Goal: Task Accomplishment & Management: Manage account settings

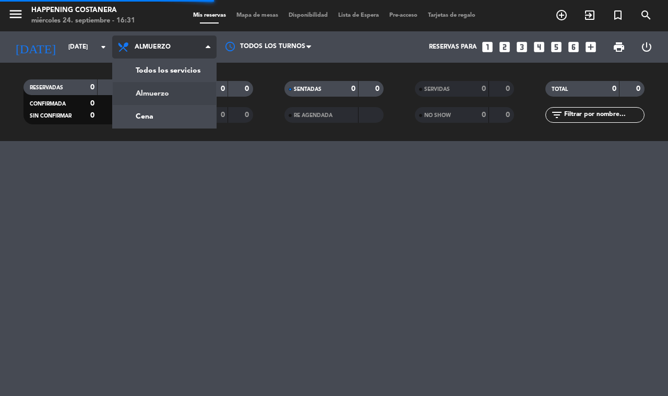
click at [144, 115] on div "menu Happening Costanera [DATE] 24. septiembre - 16:31 Mis reservas Mapa de mes…" at bounding box center [334, 70] width 668 height 141
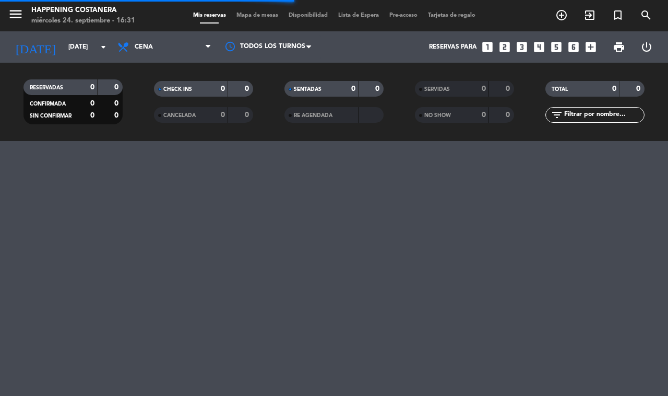
click at [256, 16] on span "Mapa de mesas" at bounding box center [257, 16] width 52 height 6
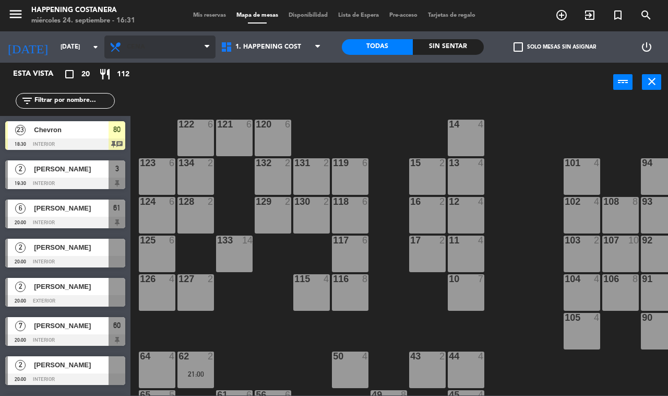
click at [136, 37] on span "Cena" at bounding box center [159, 46] width 111 height 23
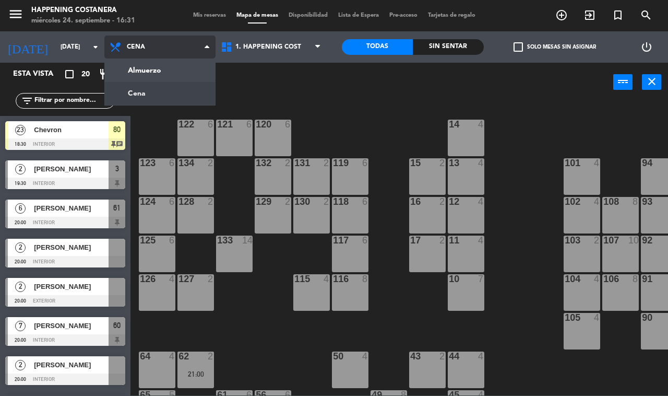
click at [133, 63] on ng-component "menu Happening Costanera [DATE] 24. septiembre - 16:31 Mis reservas Mapa de mes…" at bounding box center [334, 197] width 668 height 395
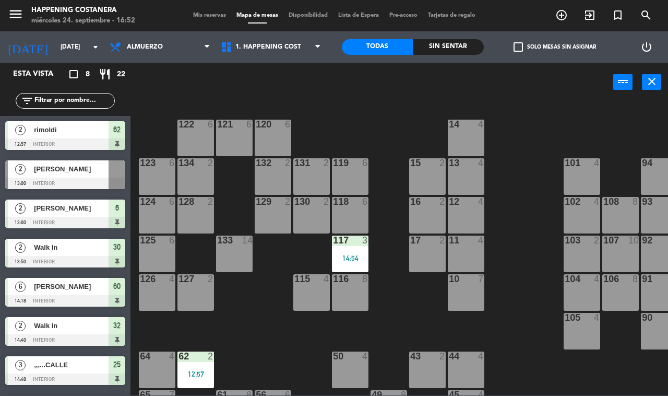
click at [116, 58] on div "Almuerzo Cena Almuerzo Almuerzo Cena" at bounding box center [159, 46] width 111 height 31
click at [121, 50] on icon at bounding box center [116, 47] width 15 height 13
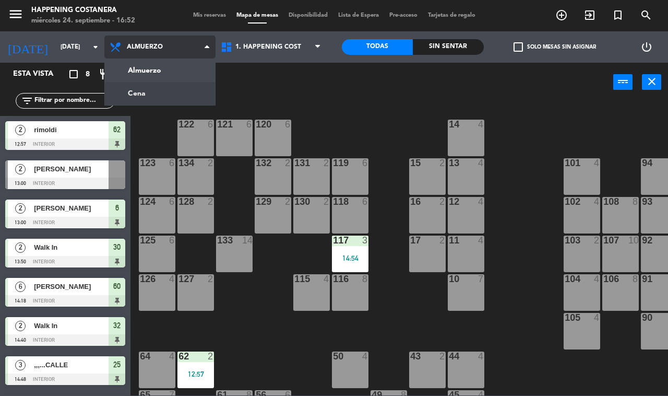
click at [126, 92] on ng-component "menu Happening Costanera [DATE] 24. septiembre - 16:52 Mis reservas Mapa de mes…" at bounding box center [334, 197] width 668 height 395
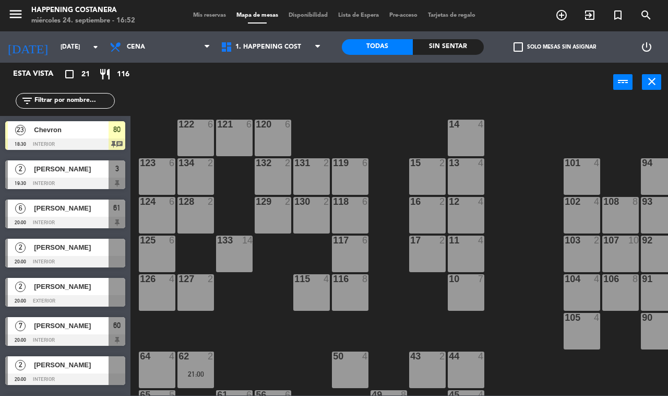
click at [68, 137] on div "Chevron" at bounding box center [71, 129] width 76 height 17
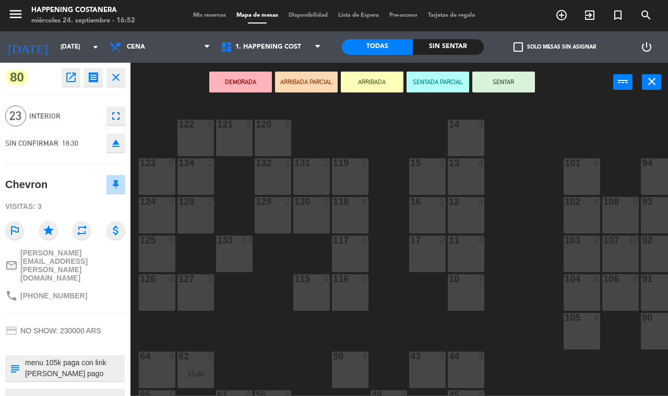
click at [147, 74] on div "DEMORADA ARRIBADA PARCIAL ARRIBADA SENTADA PARCIAL SENTAR power_input close" at bounding box center [371, 83] width 483 height 40
click at [110, 84] on button "close" at bounding box center [115, 77] width 19 height 19
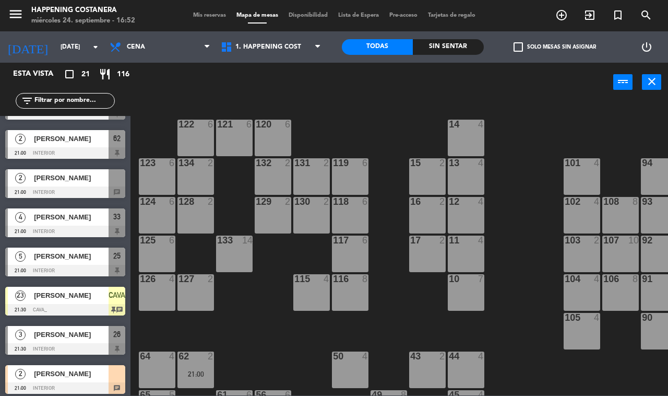
scroll to position [543, 0]
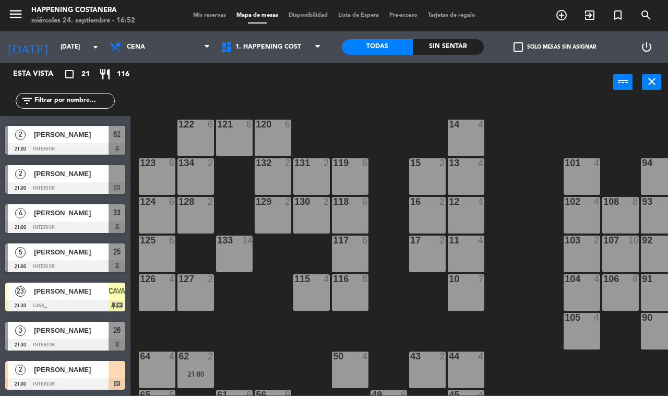
click at [75, 288] on span "[PERSON_NAME]" at bounding box center [71, 291] width 75 height 11
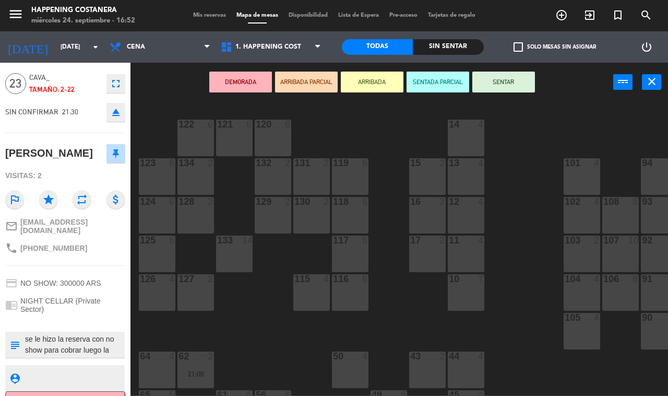
scroll to position [52, 0]
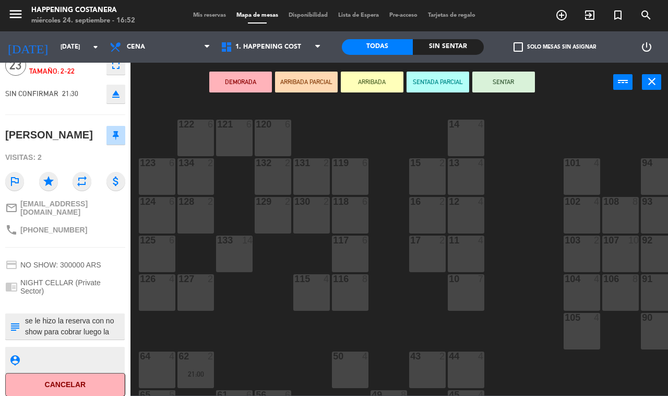
drag, startPoint x: 155, startPoint y: 88, endPoint x: 141, endPoint y: 159, distance: 72.8
click at [155, 89] on div "DEMORADA ARRIBADA PARCIAL ARRIBADA SENTADA PARCIAL SENTAR power_input close" at bounding box center [371, 83] width 483 height 40
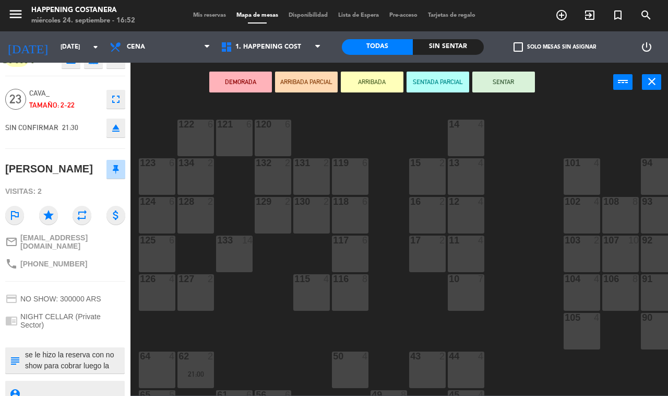
scroll to position [0, 0]
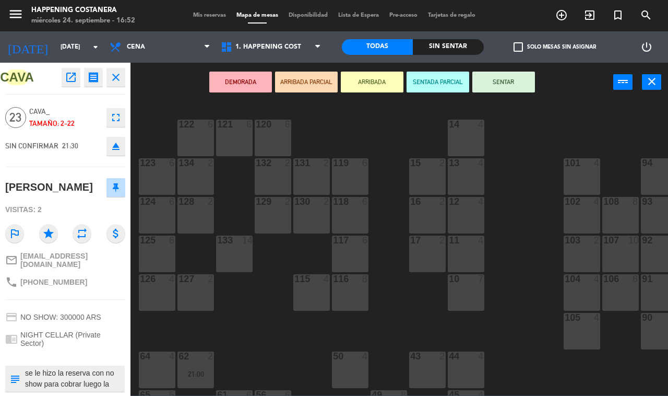
click at [121, 84] on button "close" at bounding box center [115, 77] width 19 height 19
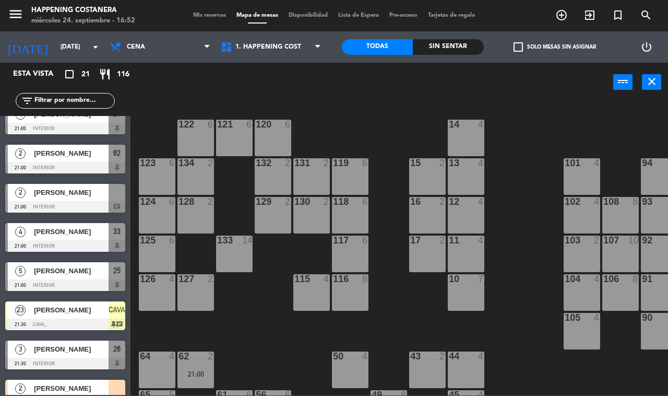
scroll to position [543, 0]
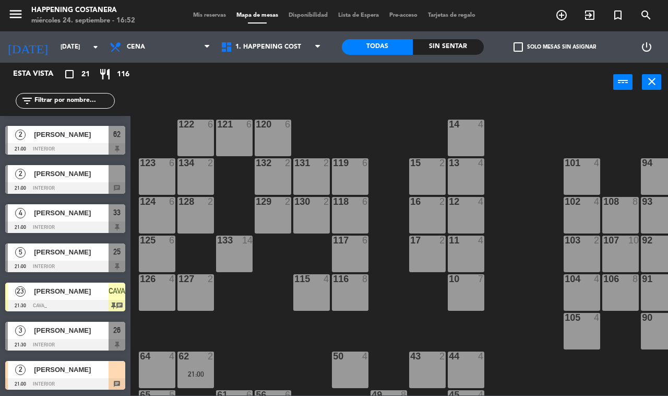
click at [65, 304] on div at bounding box center [65, 305] width 120 height 11
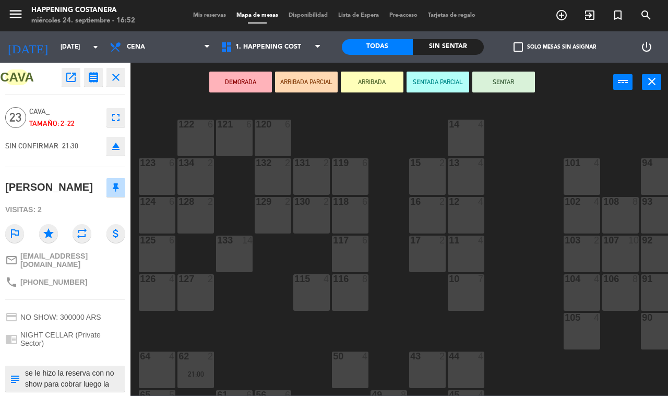
click at [123, 79] on button "close" at bounding box center [115, 77] width 19 height 19
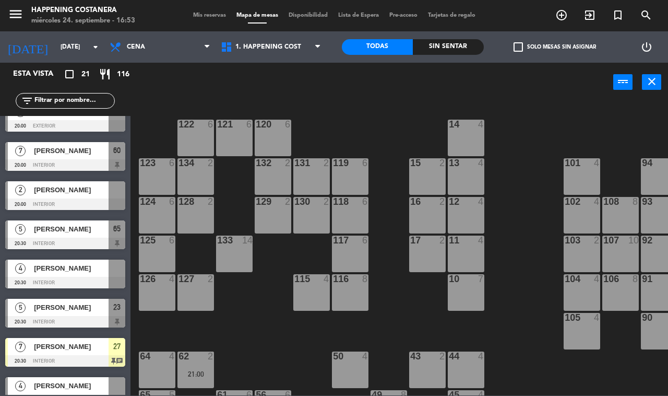
scroll to position [0, 133]
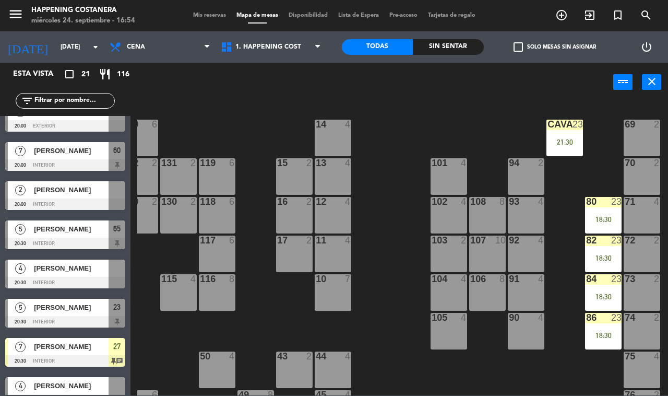
click at [405, 135] on div "69 2 122 6 121 6 120 6 14 4 CAVA 23 21:30 101 4 94 2 70 2 123 6 131 2 134 2 132…" at bounding box center [402, 248] width 531 height 294
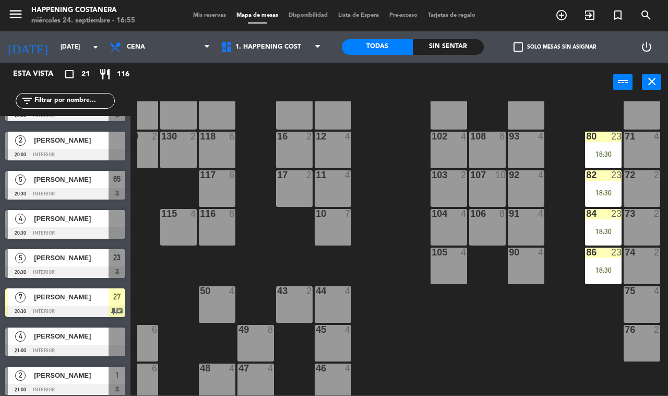
scroll to position [217, 0]
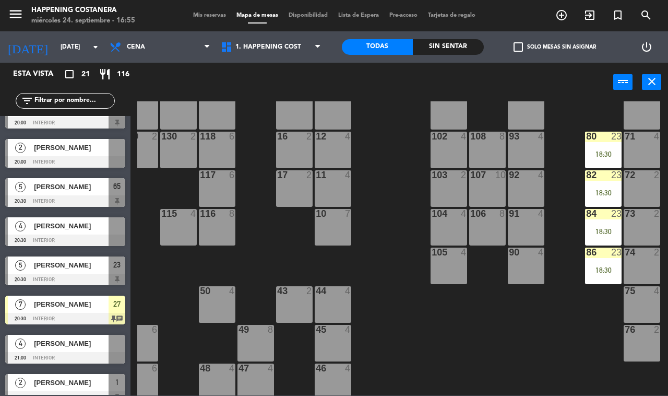
click at [79, 303] on span "[PERSON_NAME]" at bounding box center [71, 304] width 75 height 11
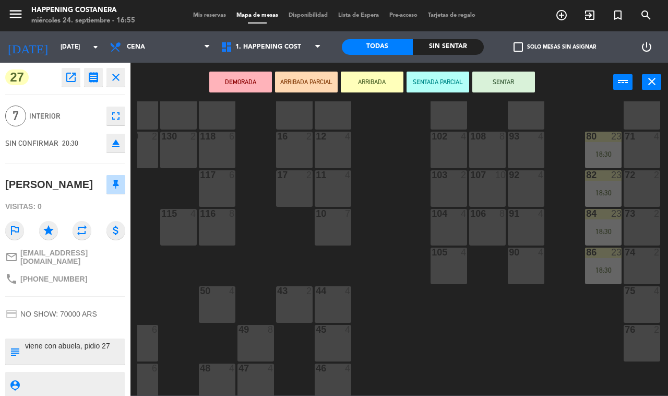
click at [154, 274] on div "69 2 122 6 121 6 120 6 14 4 CAVA 23 21:30 101 4 94 2 70 2 123 6 131 2 134 2 132…" at bounding box center [402, 248] width 531 height 294
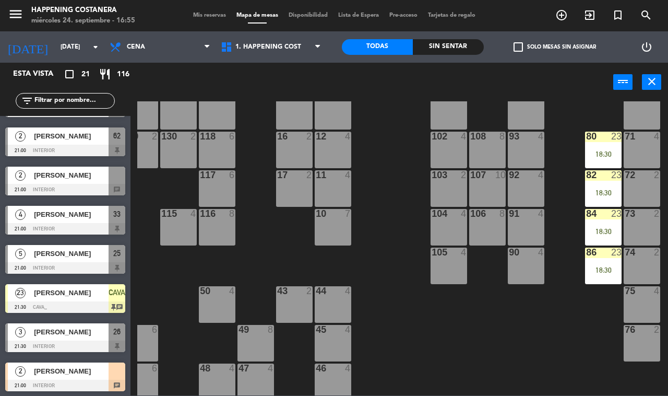
scroll to position [543, 0]
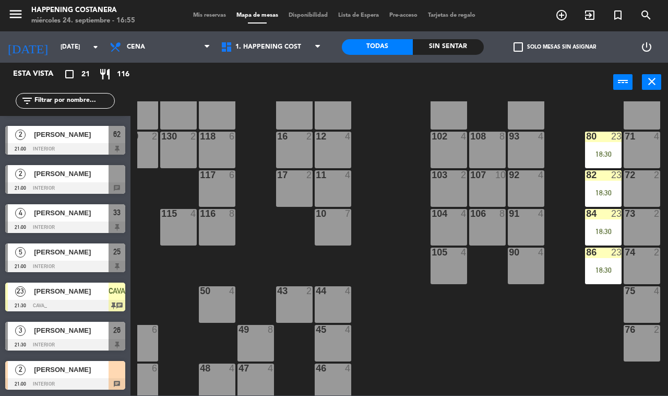
click at [245, 260] on div "69 2 122 6 121 6 120 6 14 4 CAVA 23 21:30 101 4 94 2 70 2 123 6 131 2 134 2 132…" at bounding box center [402, 248] width 531 height 294
click at [107, 182] on div at bounding box center [65, 187] width 120 height 11
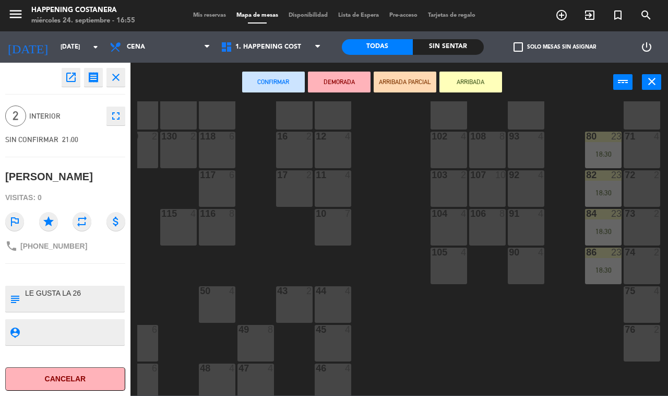
click at [121, 79] on icon "close" at bounding box center [116, 77] width 13 height 13
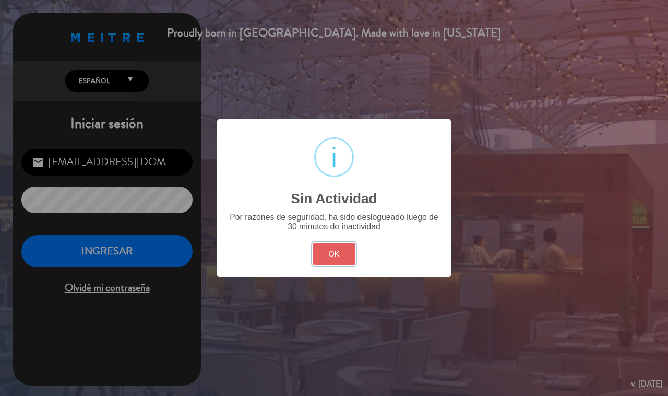
click at [324, 259] on button "OK" at bounding box center [334, 254] width 42 height 22
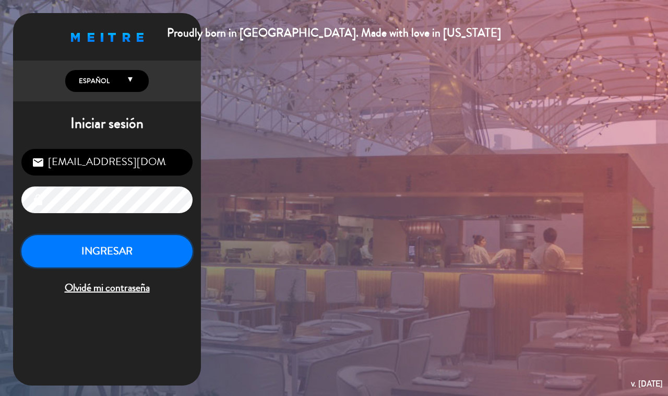
click at [95, 249] on button "INGRESAR" at bounding box center [106, 251] width 171 height 33
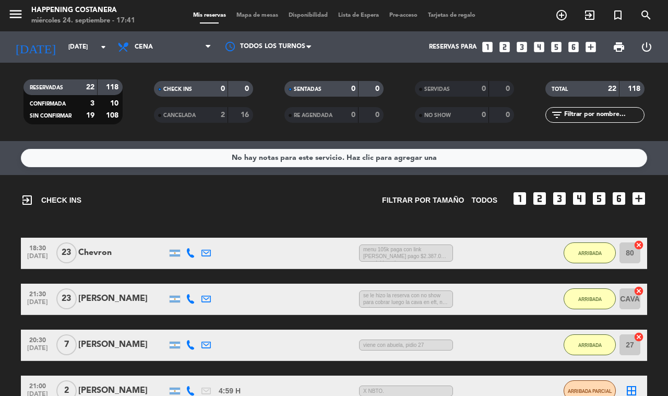
click at [252, 16] on span "Mapa de mesas" at bounding box center [257, 16] width 52 height 6
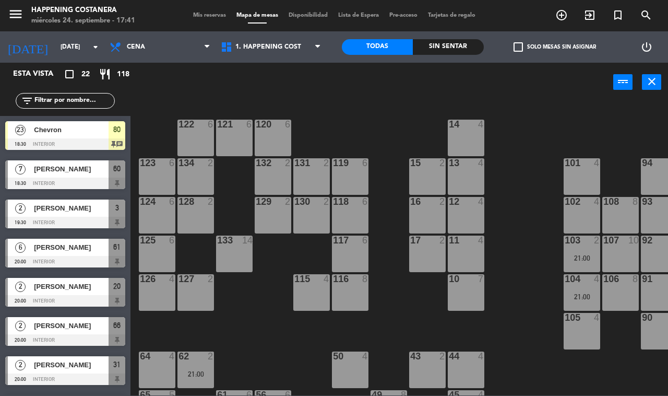
click at [80, 129] on span "Chevron" at bounding box center [71, 129] width 75 height 11
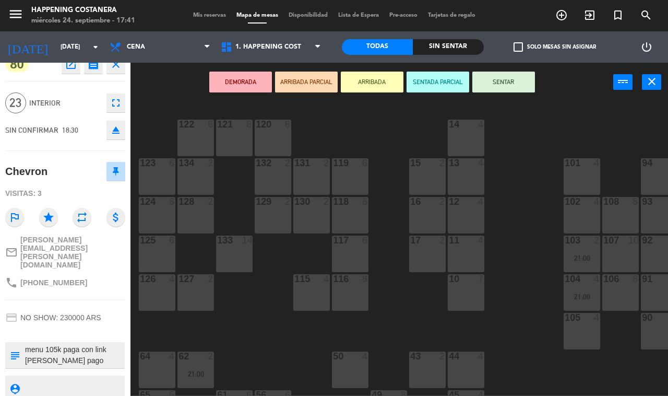
scroll to position [26, 0]
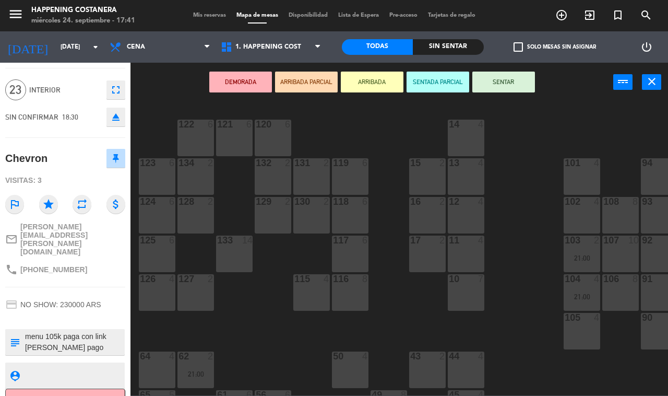
click at [170, 104] on div "69 2 122 6 121 6 120 6 14 4 CAVA 23 21:30 101 4 94 2 70 2 123 6 131 2 134 2 132…" at bounding box center [402, 248] width 531 height 294
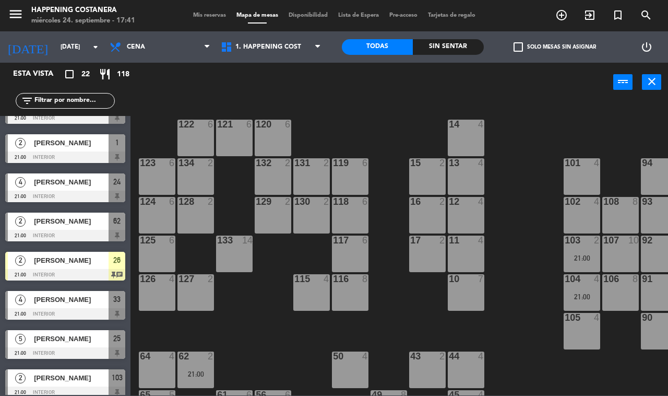
scroll to position [522, 0]
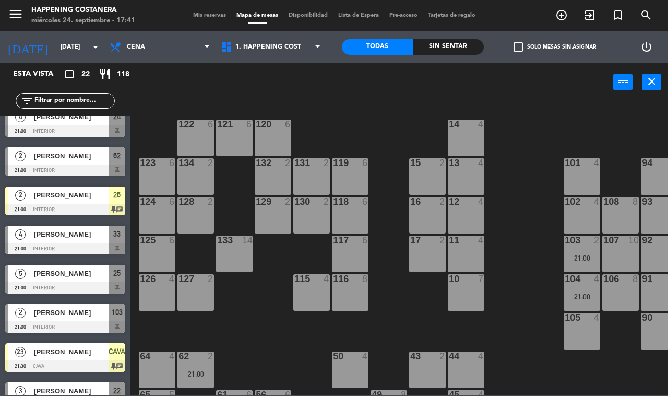
click at [80, 358] on div "[PERSON_NAME]" at bounding box center [71, 351] width 76 height 17
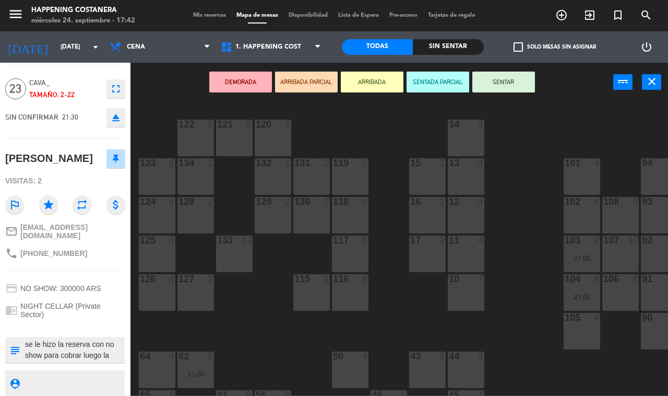
scroll to position [52, 0]
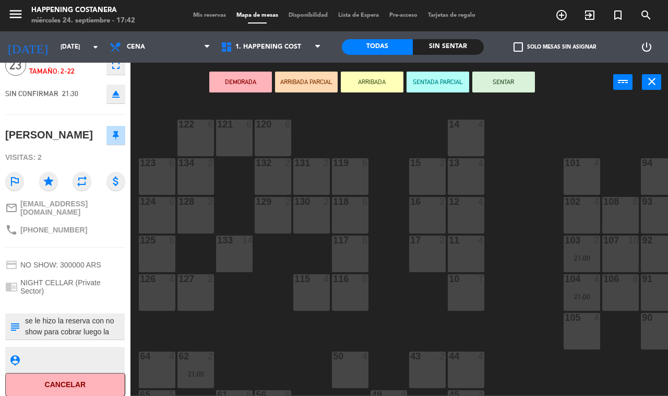
click at [102, 330] on textarea at bounding box center [74, 326] width 100 height 22
click at [168, 77] on div "DEMORADA ARRIBADA PARCIAL ARRIBADA SENTADA PARCIAL SENTAR power_input close" at bounding box center [371, 83] width 483 height 40
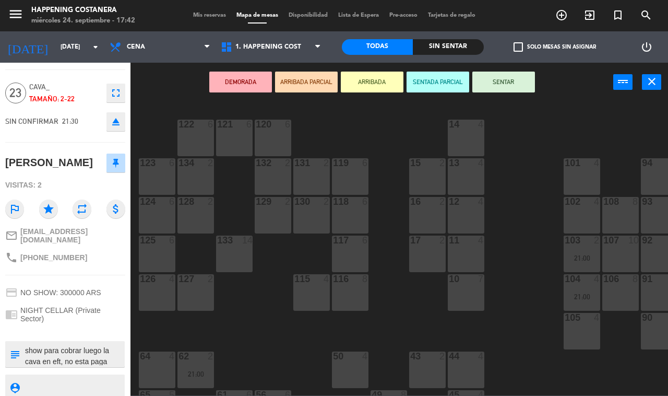
scroll to position [0, 0]
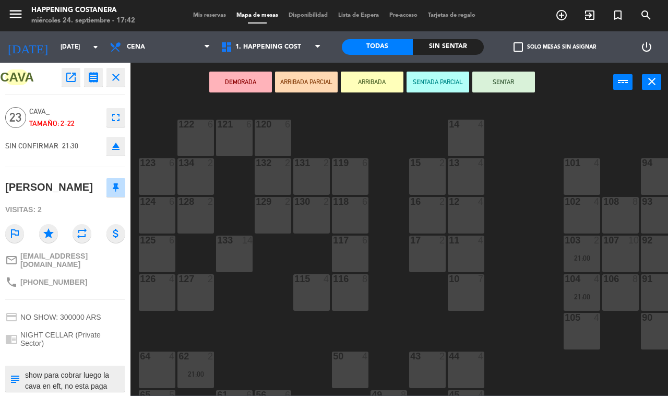
click at [99, 82] on icon "receipt" at bounding box center [93, 77] width 13 height 13
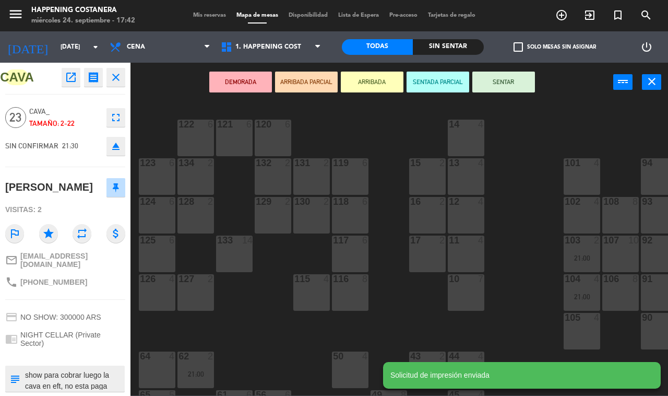
click at [110, 84] on button "close" at bounding box center [115, 77] width 19 height 19
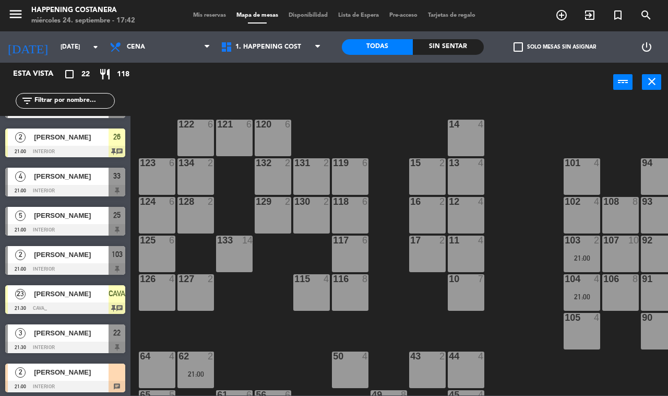
scroll to position [583, 0]
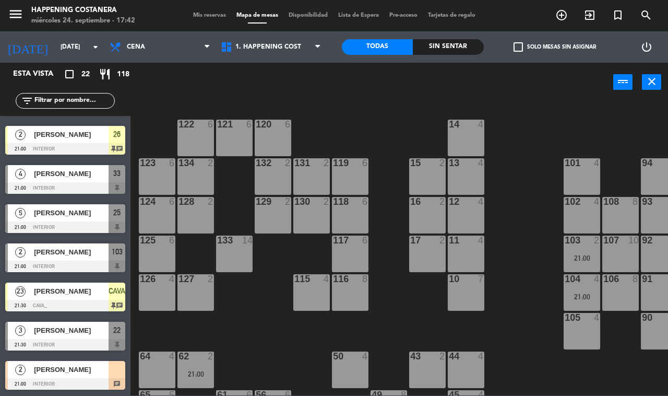
click at [346, 113] on div "69 2 122 6 121 6 120 6 14 4 CAVA 23 21:30 101 4 94 2 70 2 123 6 131 2 134 2 132…" at bounding box center [402, 248] width 531 height 294
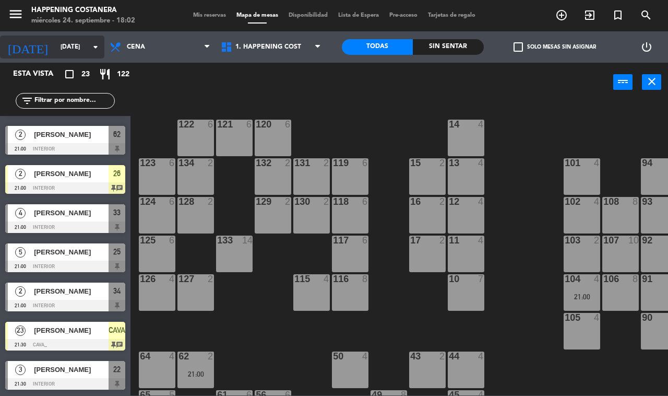
click at [66, 46] on input "[DATE]" at bounding box center [96, 47] width 83 height 18
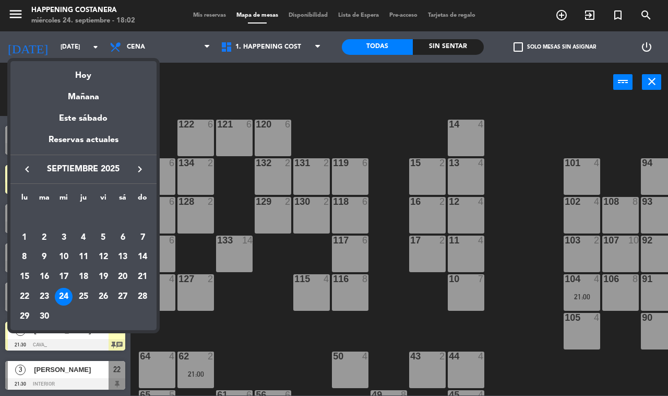
click at [71, 290] on td "24" at bounding box center [64, 297] width 20 height 20
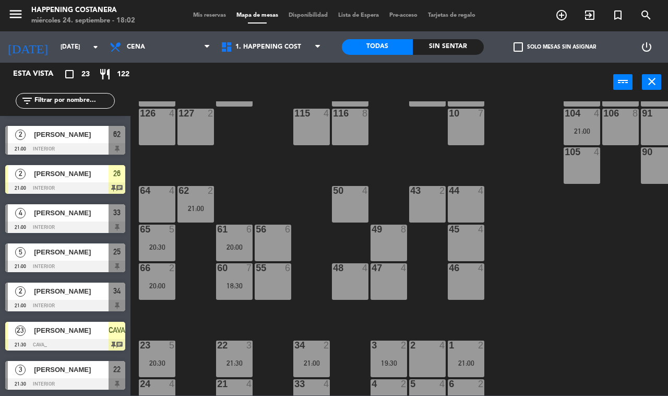
scroll to position [308, 0]
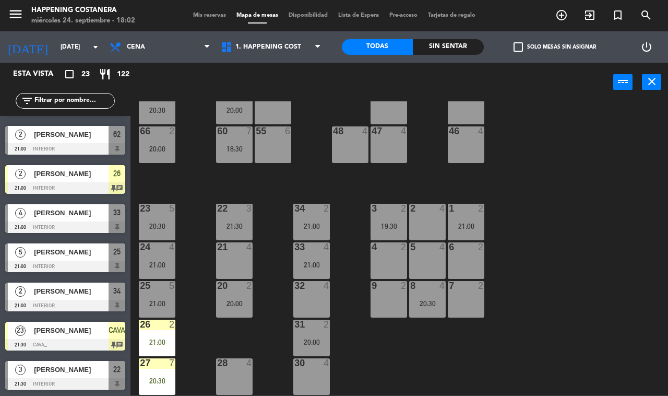
drag, startPoint x: 69, startPoint y: 337, endPoint x: 76, endPoint y: 326, distance: 12.2
click at [72, 334] on div "23 [PERSON_NAME] 21:30 CAVA_ CAVA chat" at bounding box center [65, 335] width 130 height 39
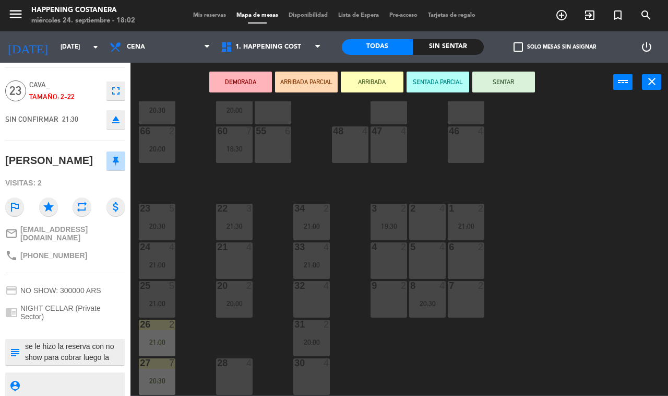
scroll to position [52, 0]
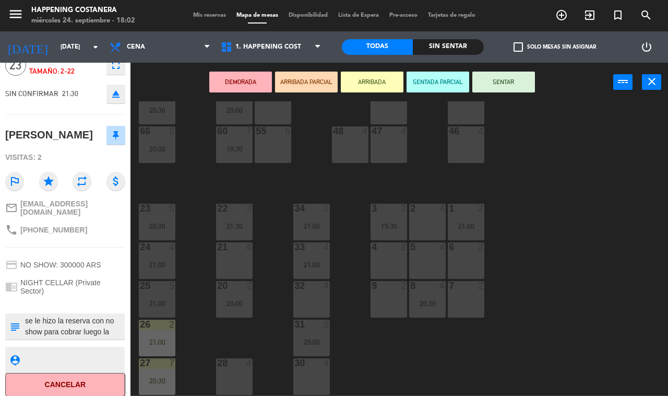
click at [104, 315] on textarea at bounding box center [74, 326] width 100 height 22
drag, startPoint x: 554, startPoint y: 187, endPoint x: 554, endPoint y: 209, distance: 21.9
click at [555, 187] on div "69 2 122 6 121 6 120 6 14 4 CAVA 23 21:30 101 4 94 2 70 2 123 6 131 2 134 2 132…" at bounding box center [402, 248] width 531 height 294
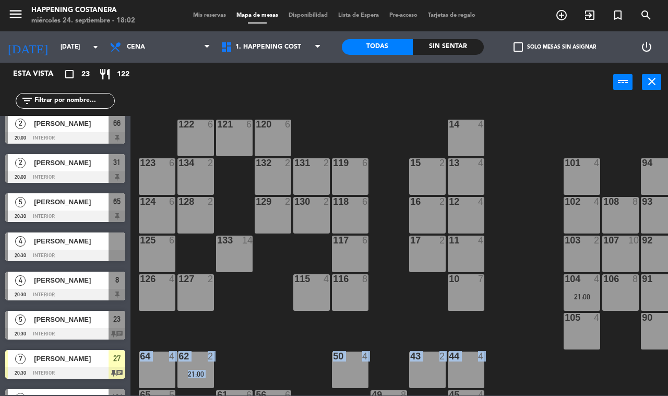
scroll to position [14, 0]
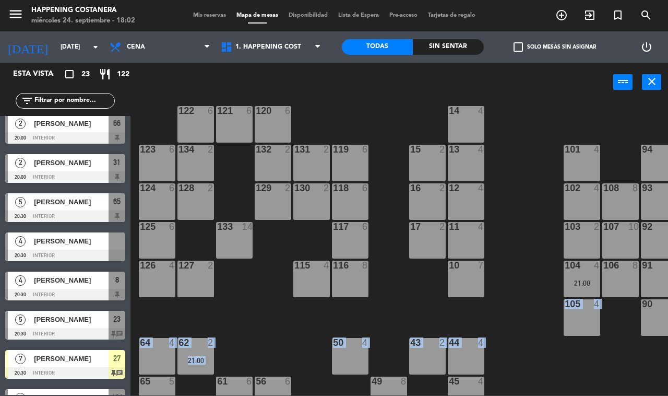
drag, startPoint x: 502, startPoint y: 387, endPoint x: 509, endPoint y: 387, distance: 7.3
click at [645, 369] on div "69 2 122 6 121 6 120 6 14 4 CAVA 23 21:30 101 4 94 2 70 2 123 6 131 2 134 2 132…" at bounding box center [402, 248] width 531 height 294
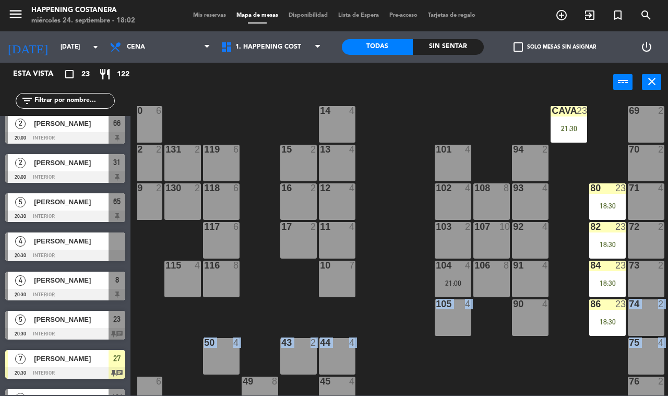
scroll to position [14, 133]
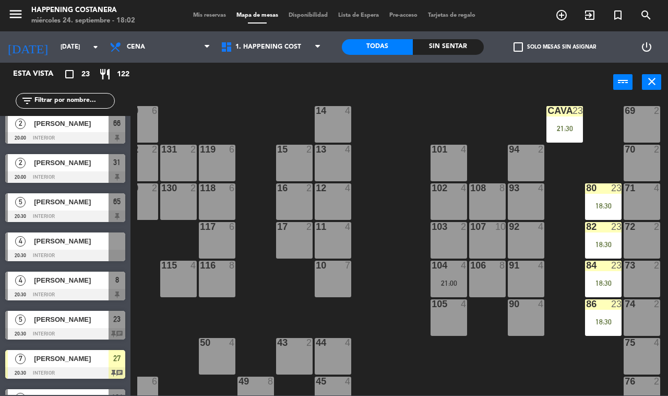
click at [594, 196] on div "80 23 18:30" at bounding box center [603, 201] width 37 height 37
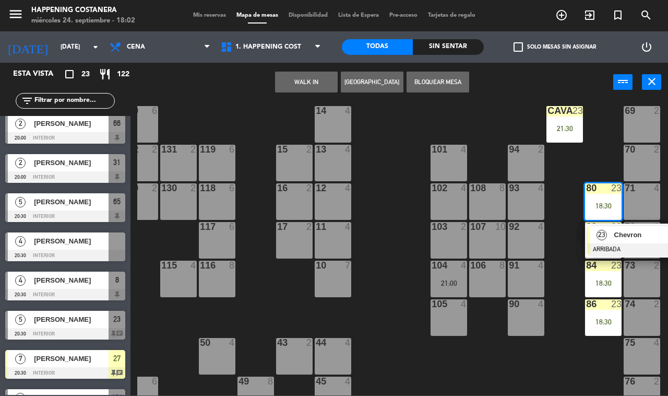
click at [611, 233] on div "23" at bounding box center [601, 234] width 22 height 17
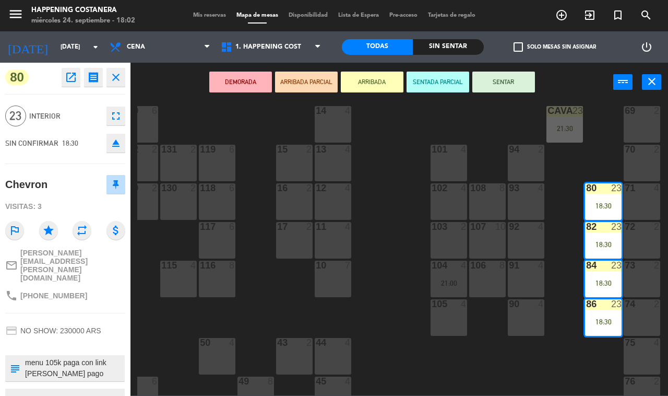
click at [45, 357] on textarea at bounding box center [74, 368] width 100 height 22
click at [122, 76] on button "close" at bounding box center [115, 77] width 19 height 19
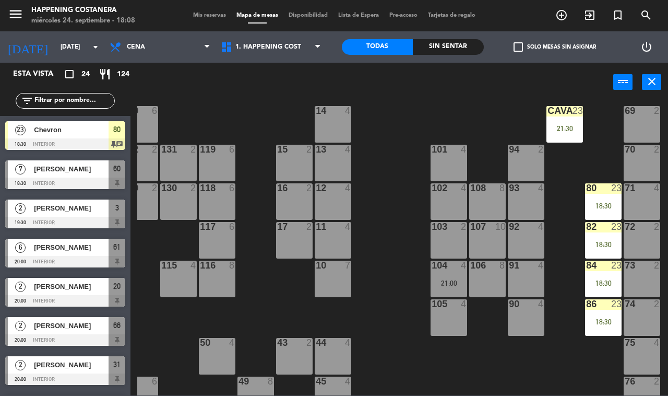
click at [555, 125] on div "21:30" at bounding box center [565, 128] width 37 height 7
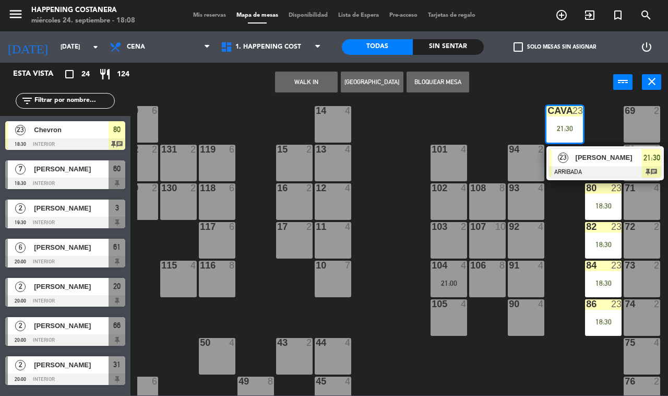
click at [568, 168] on div at bounding box center [605, 171] width 112 height 11
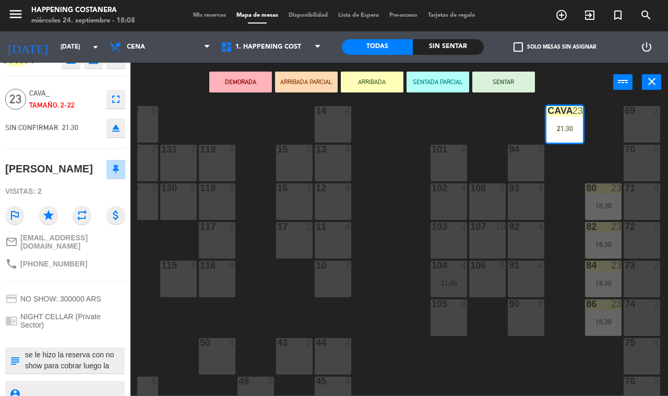
scroll to position [0, 0]
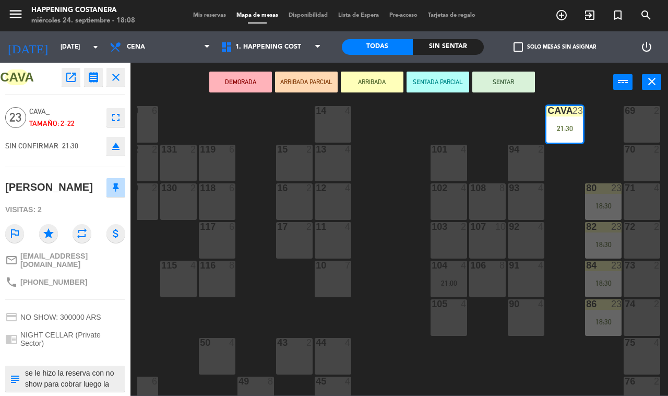
drag, startPoint x: 116, startPoint y: 82, endPoint x: 229, endPoint y: 118, distance: 118.5
click at [116, 82] on icon "close" at bounding box center [116, 77] width 13 height 13
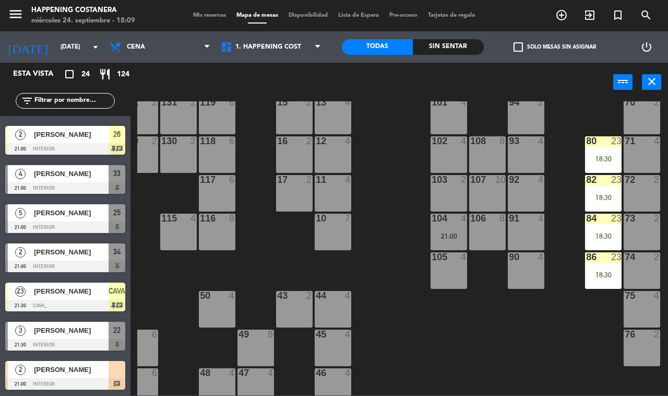
scroll to position [56, 133]
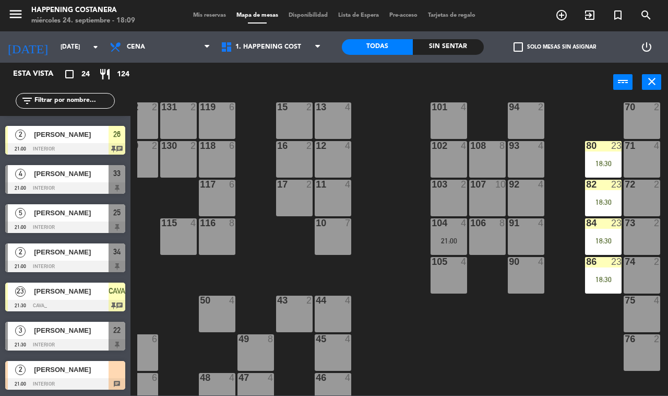
click at [512, 168] on div "93 4" at bounding box center [526, 159] width 37 height 37
click at [399, 238] on div "69 2 122 6 121 6 120 6 14 4 CAVA 23 21:30 101 4 94 2 70 2 123 6 131 2 134 2 132…" at bounding box center [402, 248] width 531 height 294
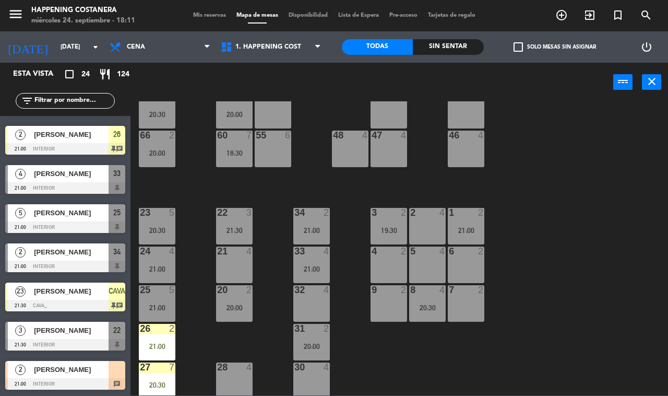
scroll to position [308, 0]
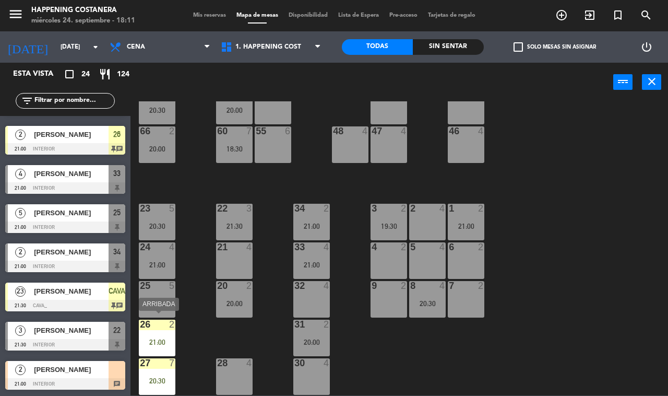
click at [148, 339] on div "21:00" at bounding box center [157, 341] width 37 height 7
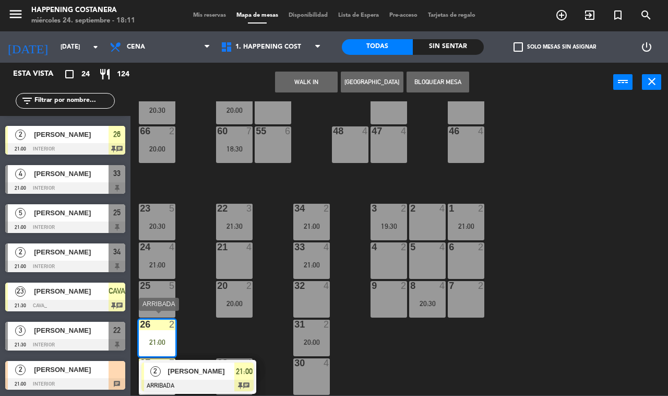
click at [181, 372] on div "[PERSON_NAME]" at bounding box center [201, 370] width 68 height 17
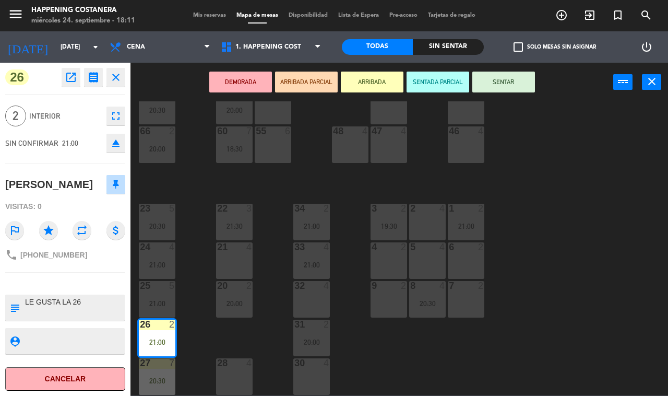
click at [77, 79] on icon "open_in_new" at bounding box center [71, 77] width 13 height 13
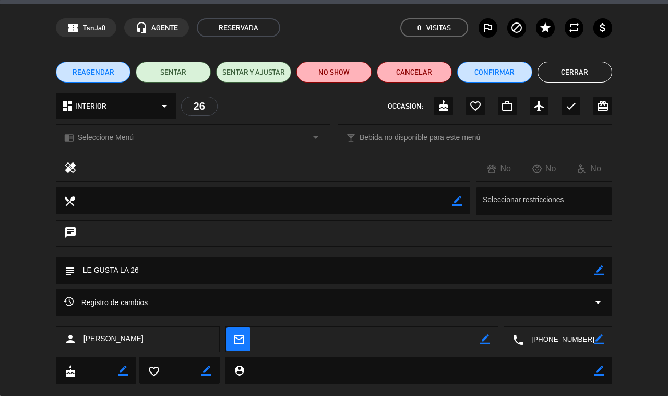
scroll to position [51, 0]
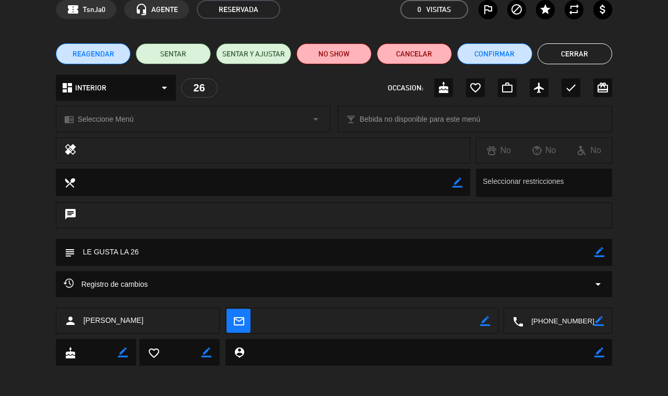
click at [188, 288] on div "Registro de cambios arrow_drop_down" at bounding box center [334, 284] width 541 height 13
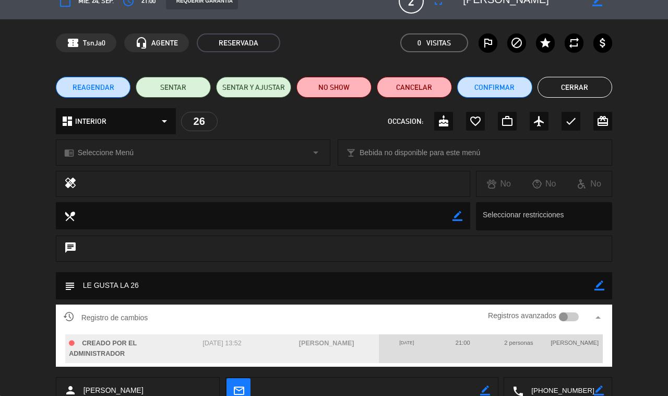
scroll to position [0, 0]
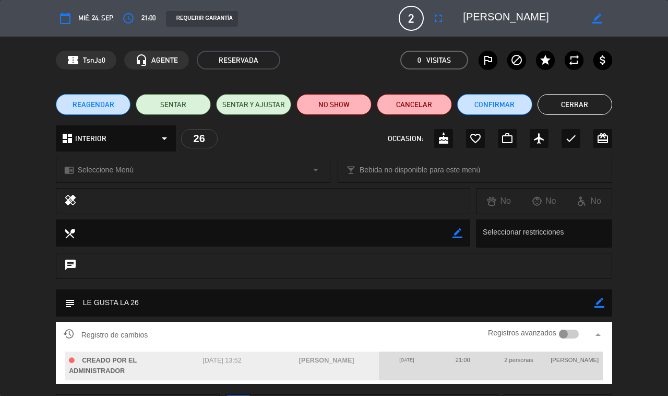
click at [547, 105] on button "Cerrar" at bounding box center [575, 104] width 75 height 21
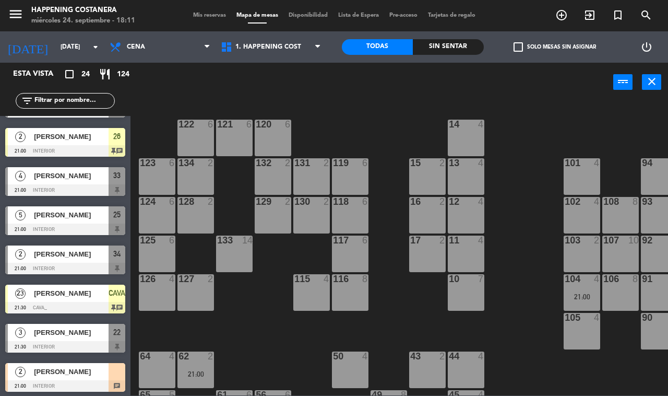
scroll to position [661, 0]
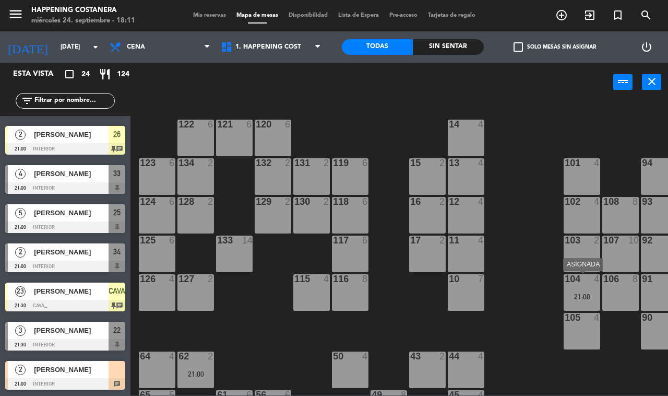
click at [567, 293] on div "21:00" at bounding box center [582, 296] width 37 height 7
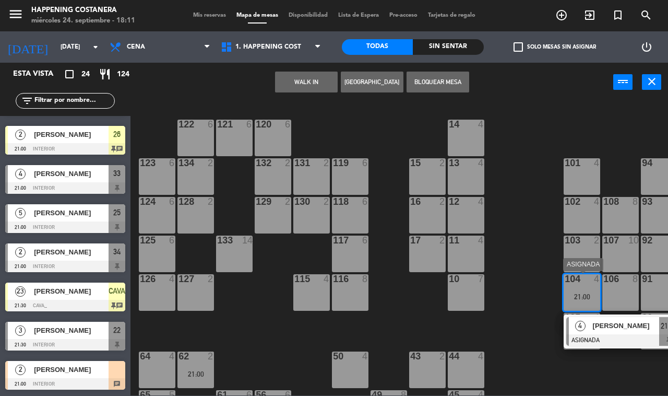
click at [580, 330] on span "4" at bounding box center [580, 326] width 10 height 10
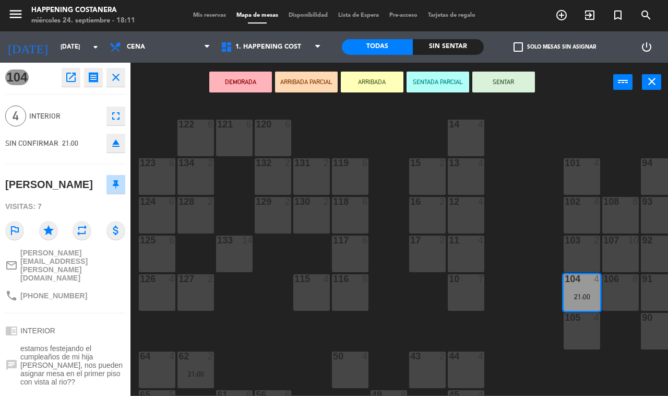
click at [118, 76] on icon "close" at bounding box center [116, 77] width 13 height 13
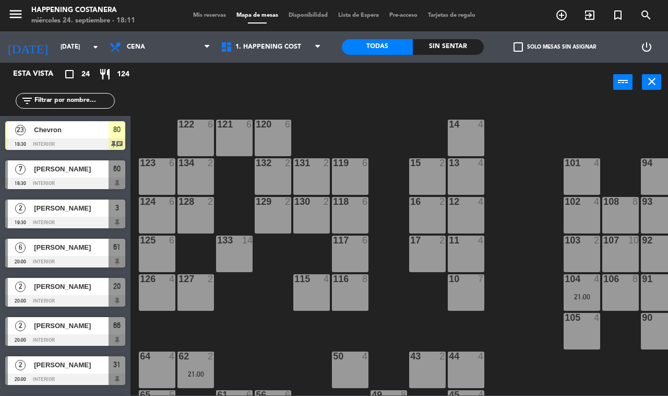
scroll to position [0, 0]
click at [580, 289] on div "104 4 21:00" at bounding box center [582, 292] width 37 height 37
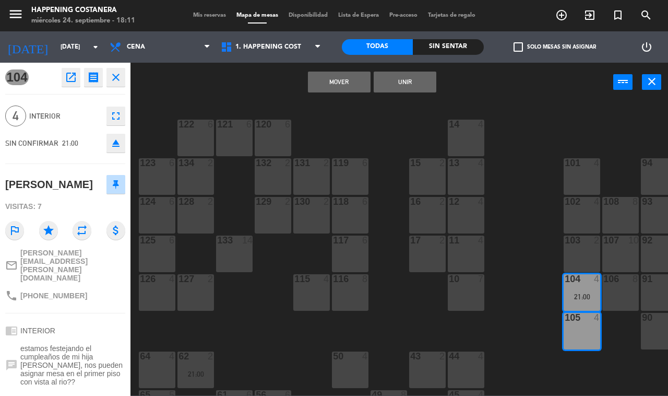
click at [256, 89] on div "Mover Unir power_input close" at bounding box center [371, 83] width 483 height 40
click at [116, 81] on icon "close" at bounding box center [116, 77] width 13 height 13
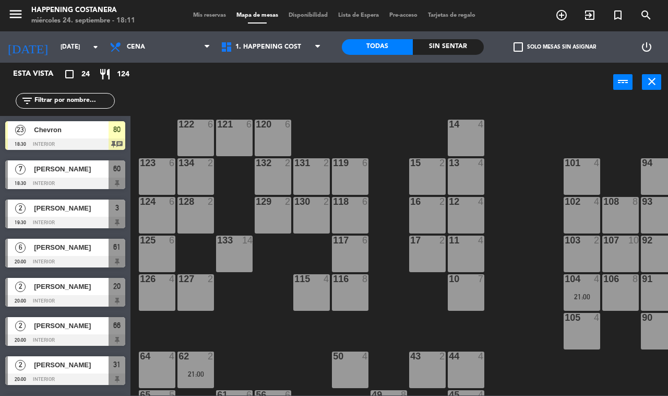
click at [565, 293] on div "21:00" at bounding box center [582, 296] width 37 height 7
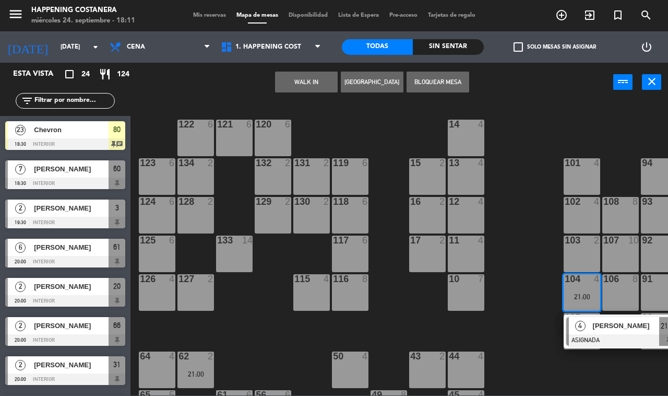
click at [536, 136] on div "69 2 122 6 121 6 120 6 14 4 CAVA 23 21:30 101 4 94 2 70 2 123 6 131 2 134 2 132…" at bounding box center [402, 248] width 531 height 294
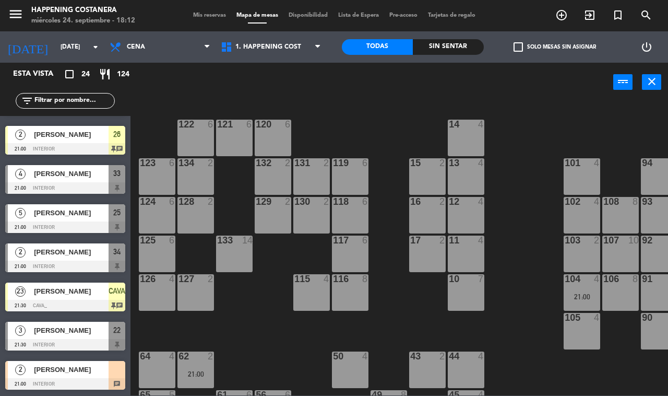
scroll to position [0, 133]
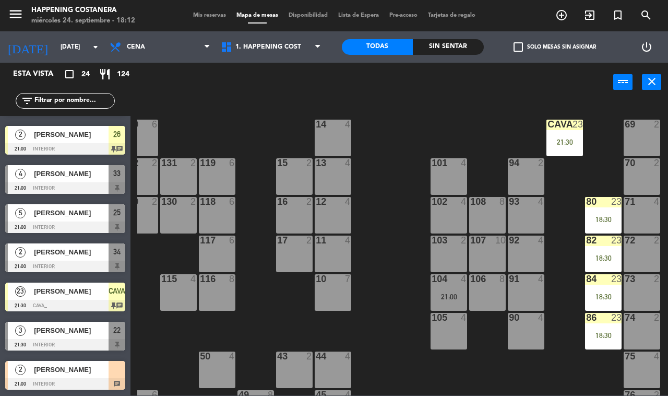
click at [609, 293] on div "18:30" at bounding box center [603, 296] width 37 height 7
